Goal: Task Accomplishment & Management: Complete application form

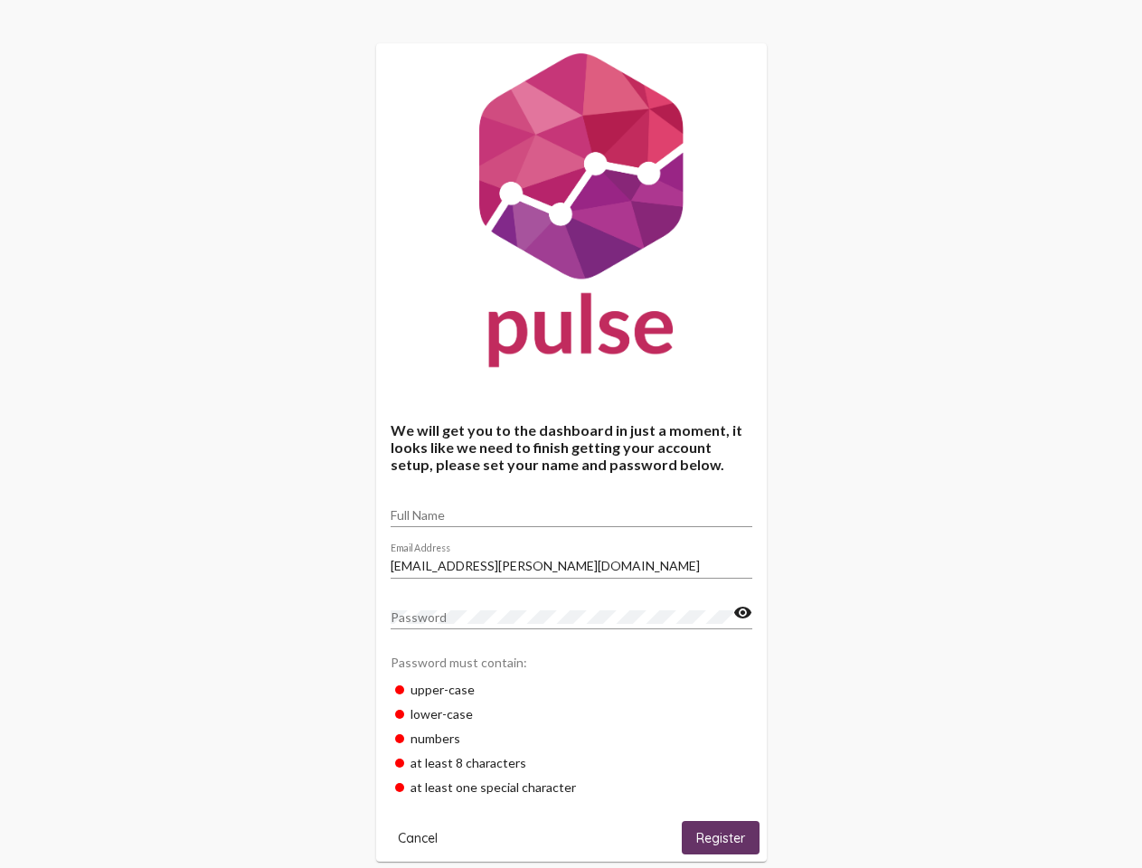
click at [571, 509] on input "Full Name" at bounding box center [572, 515] width 362 height 14
click at [571, 561] on input "[EMAIL_ADDRESS][PERSON_NAME][DOMAIN_NAME]" at bounding box center [572, 566] width 362 height 14
click at [742, 613] on mat-icon "visibility" at bounding box center [742, 613] width 19 height 22
click at [418, 837] on span "Cancel" at bounding box center [418, 838] width 40 height 16
click at [721, 837] on span "Register" at bounding box center [720, 838] width 49 height 16
